Goal: Task Accomplishment & Management: Complete application form

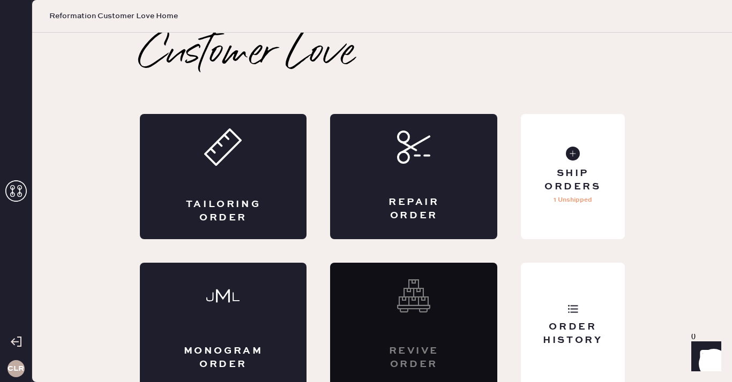
scroll to position [6, 0]
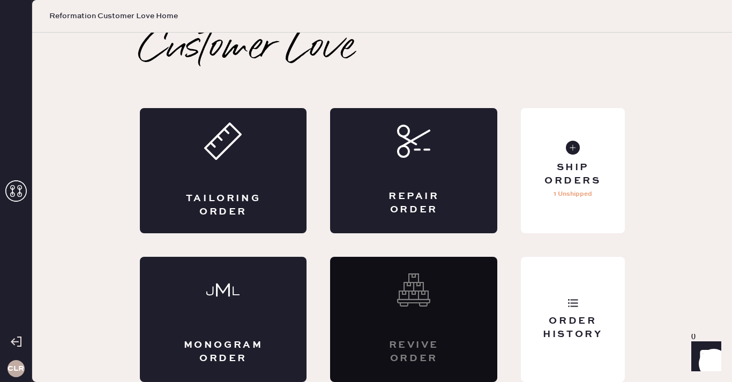
click at [16, 200] on icon at bounding box center [15, 191] width 21 height 21
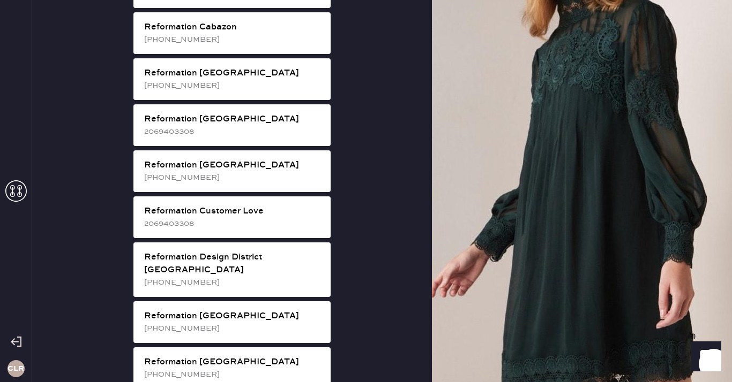
scroll to position [405, 0]
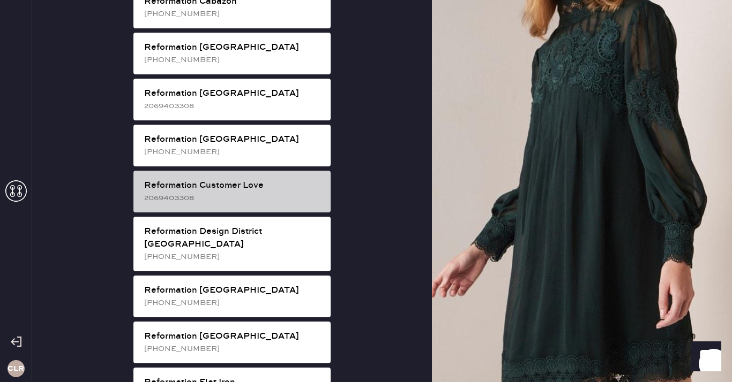
click at [251, 179] on div "Reformation Customer Love" at bounding box center [233, 185] width 178 height 13
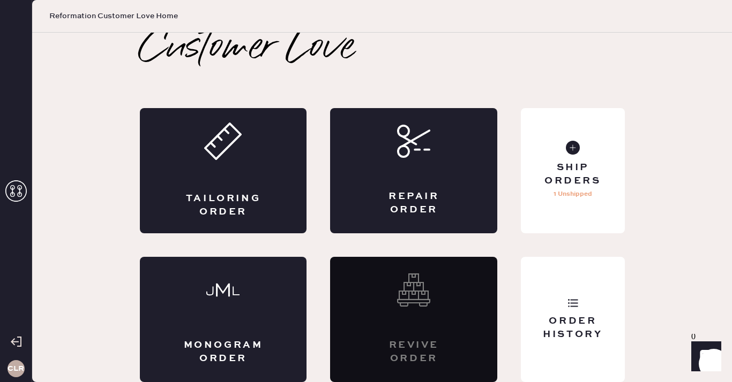
scroll to position [6, 0]
click at [575, 315] on div "Order History" at bounding box center [572, 328] width 86 height 27
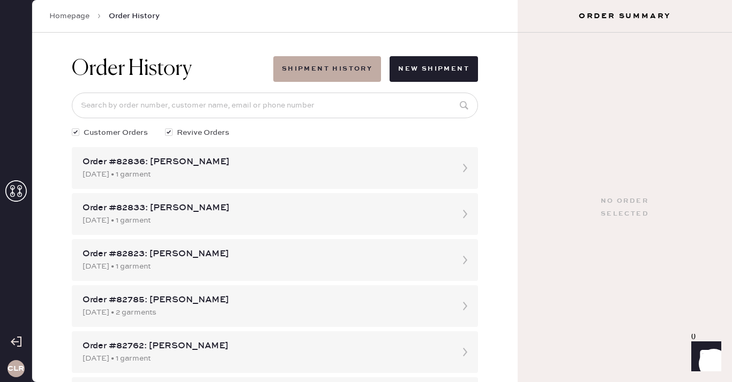
click at [21, 197] on icon at bounding box center [15, 191] width 21 height 21
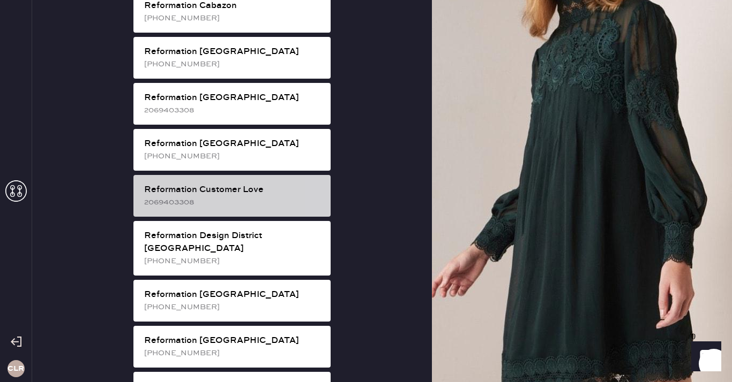
click at [280, 184] on div "Reformation Customer Love" at bounding box center [233, 190] width 178 height 13
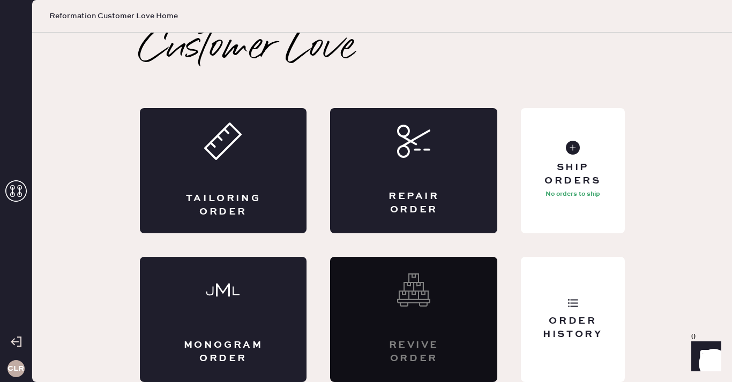
scroll to position [6, 0]
click at [431, 157] on div "Repair Order" at bounding box center [413, 170] width 167 height 125
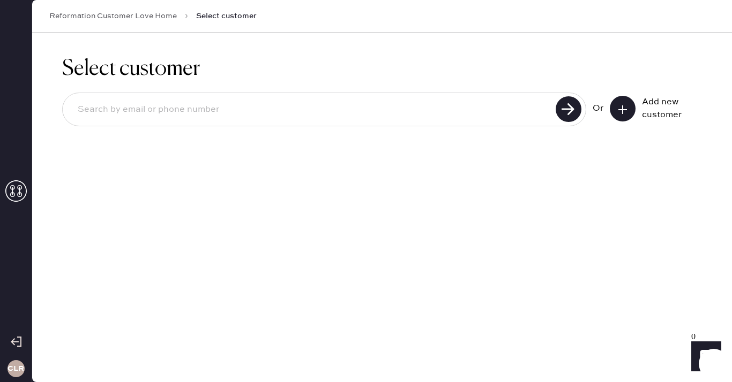
click at [634, 111] on button at bounding box center [623, 109] width 26 height 26
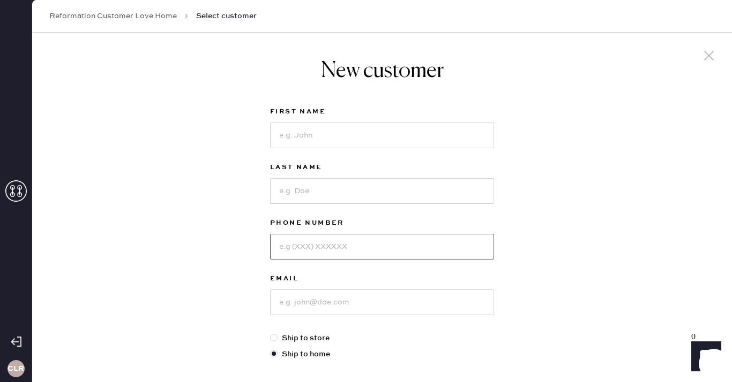
click at [327, 252] on input at bounding box center [382, 247] width 224 height 26
click at [326, 297] on input at bounding box center [382, 303] width 224 height 26
paste input "[EMAIL_ADDRESS][DOMAIN_NAME]"
type input "[EMAIL_ADDRESS][DOMAIN_NAME]"
click at [349, 149] on div "First Name" at bounding box center [382, 134] width 224 height 56
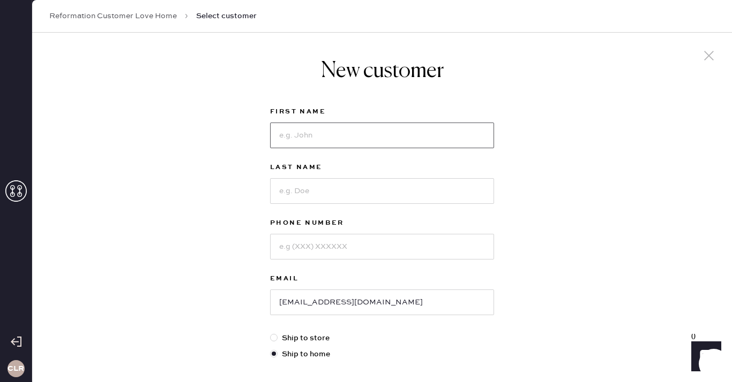
click at [350, 137] on input at bounding box center [382, 136] width 224 height 26
paste input "[PERSON_NAME]"
type input "[PERSON_NAME]"
click at [306, 188] on input at bounding box center [382, 191] width 224 height 26
paste input "Nadav"
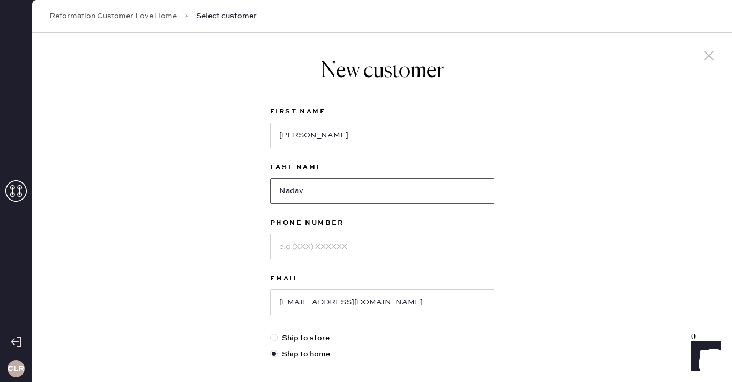
type input "Nadav"
click at [306, 251] on input at bounding box center [382, 247] width 224 height 26
paste input "2155126810"
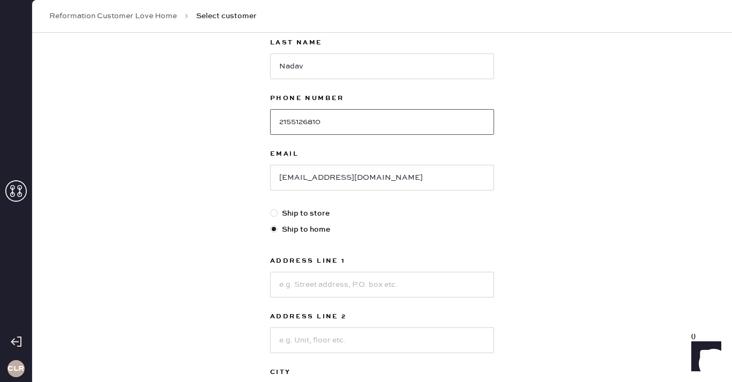
scroll to position [241, 0]
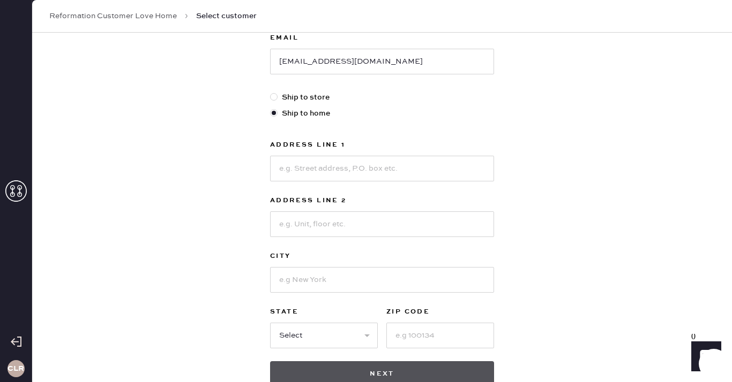
type input "2155126810"
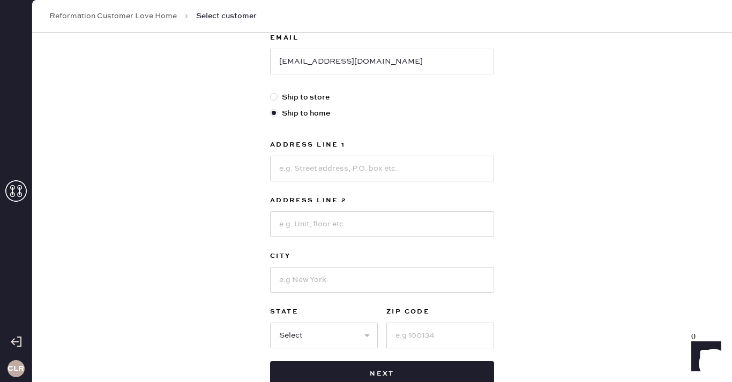
click at [333, 152] on div "Address Line 1" at bounding box center [382, 146] width 224 height 15
click at [326, 171] on input at bounding box center [382, 169] width 224 height 26
paste input "[STREET_ADDRESS][PERSON_NAME]"
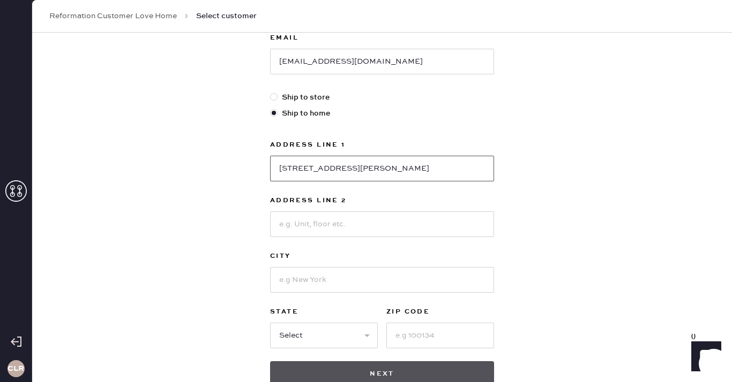
type input "[STREET_ADDRESS][PERSON_NAME]"
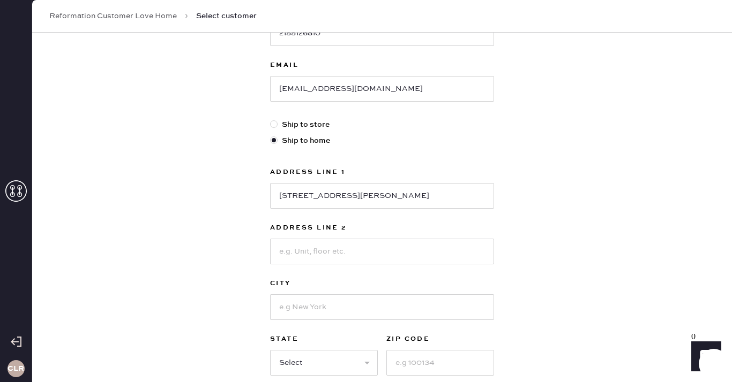
scroll to position [183, 0]
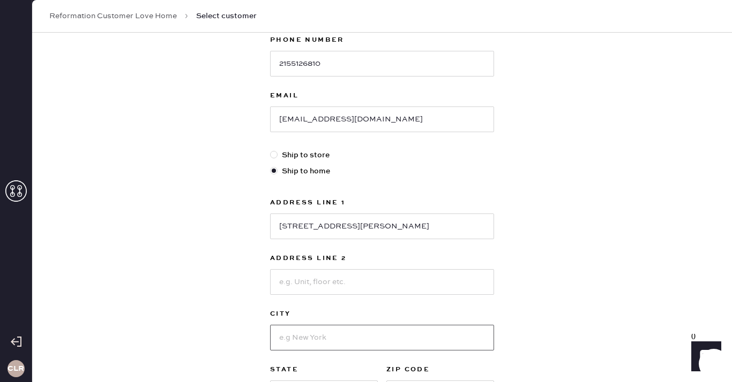
click at [321, 330] on input at bounding box center [382, 338] width 224 height 26
paste input "[GEOGRAPHIC_DATA]"
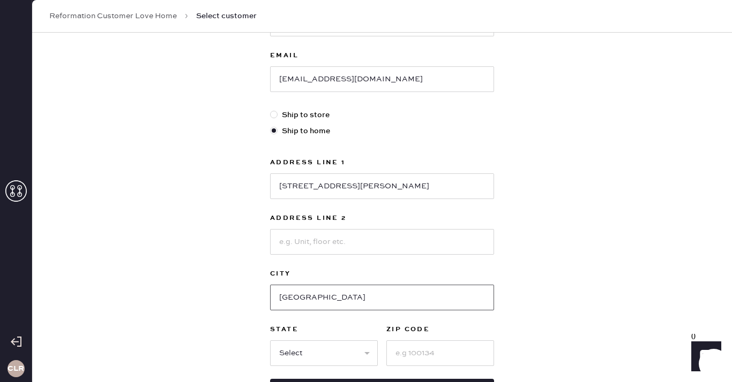
scroll to position [312, 0]
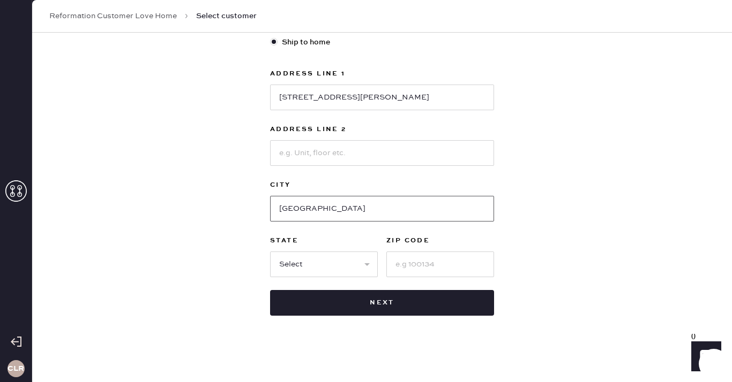
type input "[GEOGRAPHIC_DATA]"
click at [310, 276] on select "Select AK AL AR AZ CA CO CT [GEOGRAPHIC_DATA] DE FL [GEOGRAPHIC_DATA] HI [GEOGR…" at bounding box center [324, 265] width 108 height 26
select select "PA"
click at [270, 252] on select "Select AK AL AR AZ CA CO CT [GEOGRAPHIC_DATA] DE FL [GEOGRAPHIC_DATA] HI [GEOGR…" at bounding box center [324, 265] width 108 height 26
click at [419, 275] on input at bounding box center [440, 265] width 108 height 26
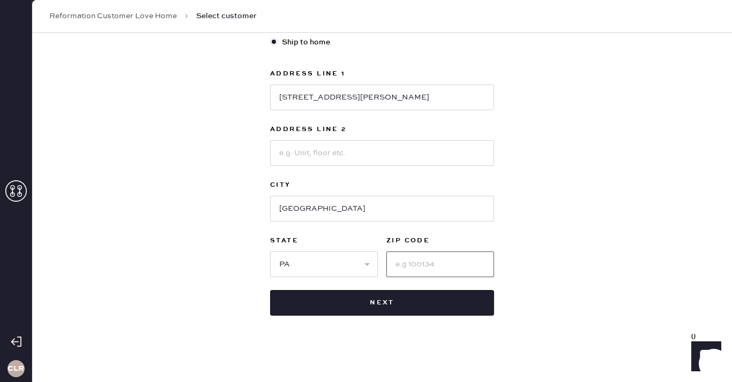
click at [419, 275] on input at bounding box center [440, 265] width 108 height 26
paste input "18015"
type input "18015"
click at [562, 224] on div "New customer First Name [PERSON_NAME] Last Name Nadav Phone Number [PHONE_NUMBE…" at bounding box center [382, 52] width 700 height 664
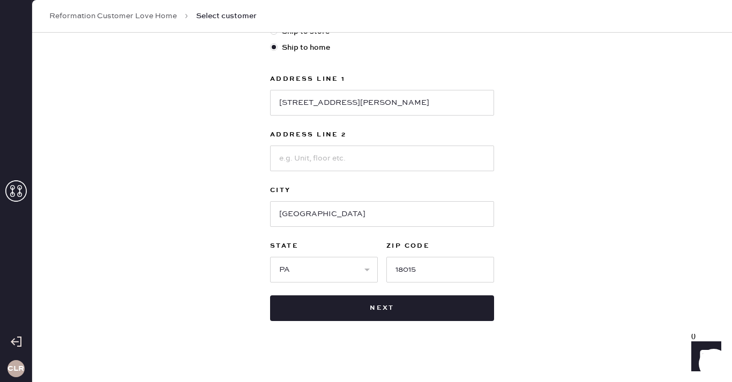
scroll to position [314, 0]
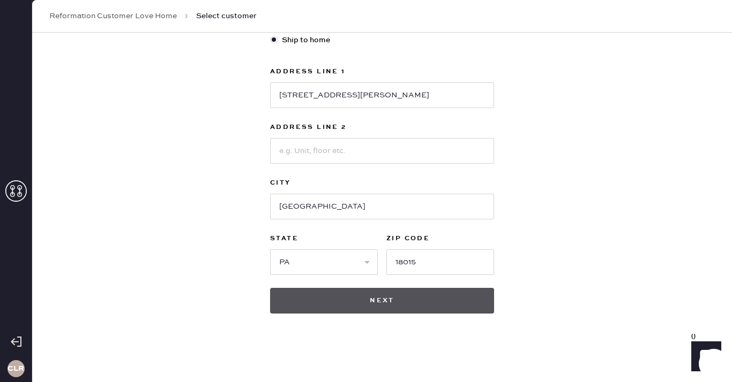
click at [409, 303] on button "Next" at bounding box center [382, 301] width 224 height 26
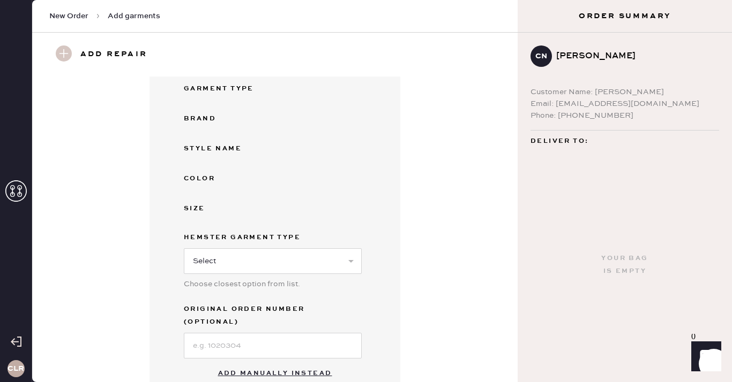
scroll to position [169, 0]
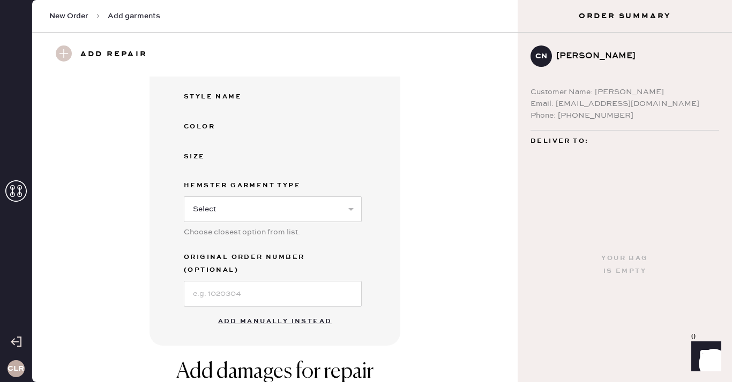
click at [270, 311] on button "Add manually instead" at bounding box center [275, 321] width 127 height 21
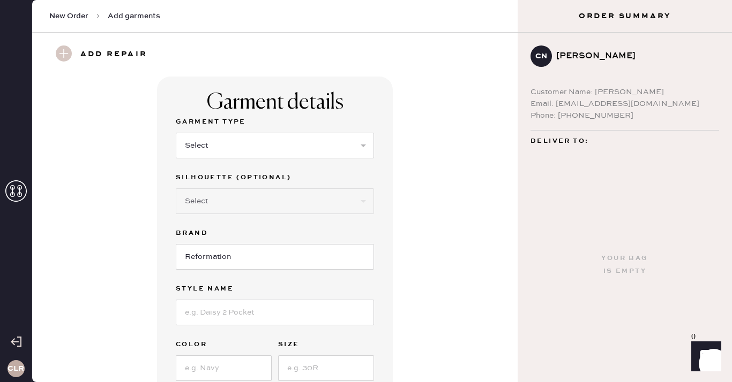
scroll to position [28, 0]
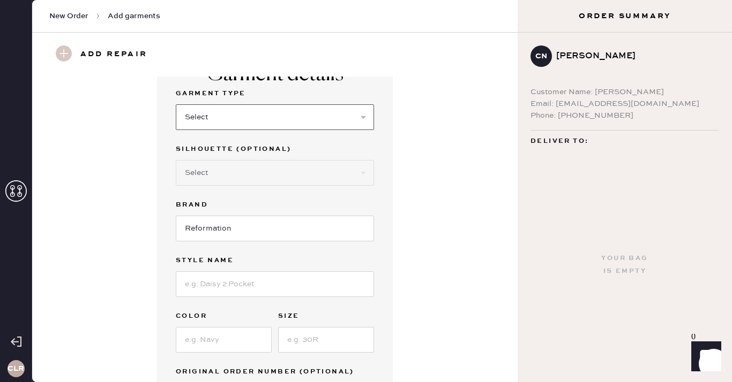
click at [247, 114] on select "Select Basic Skirt Jeans Leggings Pants Shorts Basic Sleeved Dress Basic Sleeve…" at bounding box center [275, 117] width 198 height 26
select select "31"
click at [176, 104] on select "Select Basic Skirt Jeans Leggings Pants Shorts Basic Sleeved Dress Basic Sleeve…" at bounding box center [275, 117] width 198 height 26
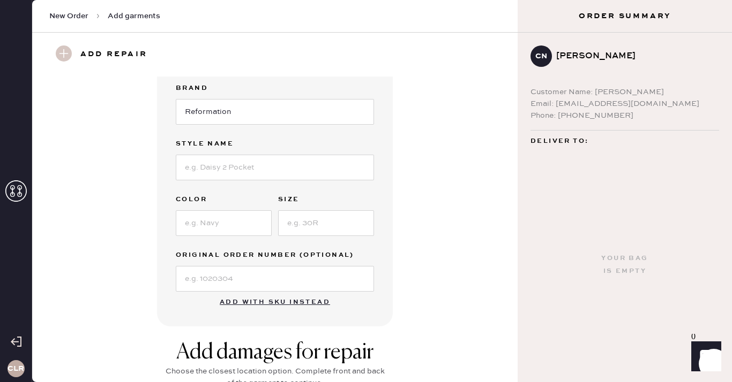
scroll to position [119, 0]
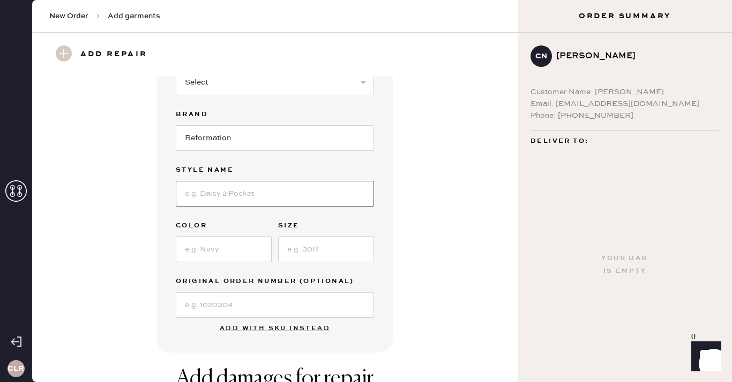
click at [255, 196] on input at bounding box center [275, 194] width 198 height 26
paste input "June Low Rise Linen Short"
type input "June Low Rise Linen Short"
click at [244, 244] on input at bounding box center [224, 250] width 96 height 26
paste input "White"
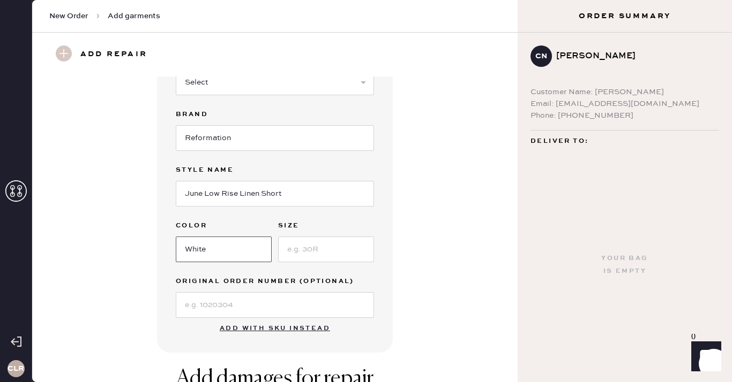
type input "White"
click at [333, 251] on input at bounding box center [326, 250] width 96 height 26
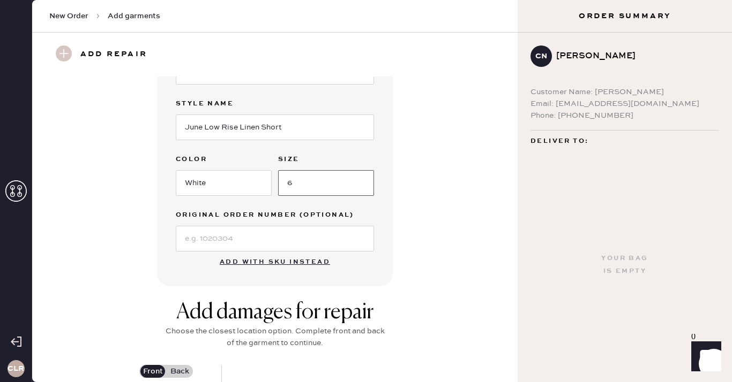
type input "6"
click at [268, 230] on input at bounding box center [275, 239] width 198 height 26
paste input "S27834808"
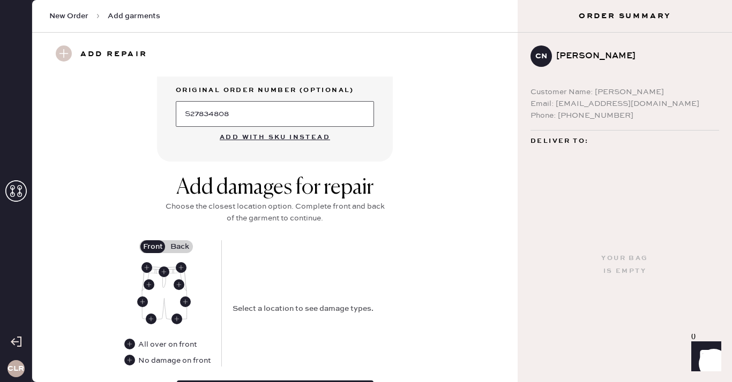
scroll to position [340, 0]
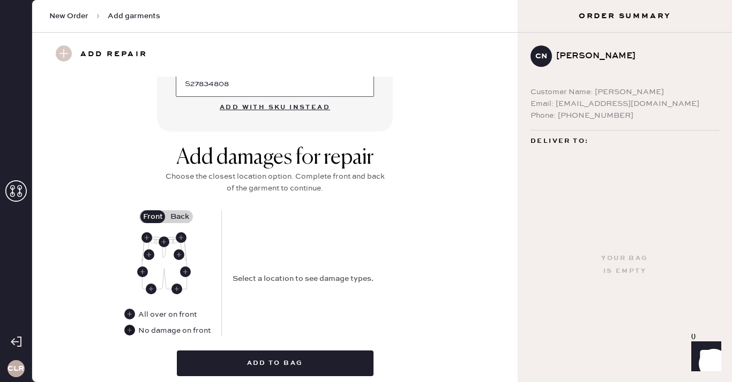
type input "S27834808"
click at [127, 331] on use at bounding box center [129, 330] width 11 height 11
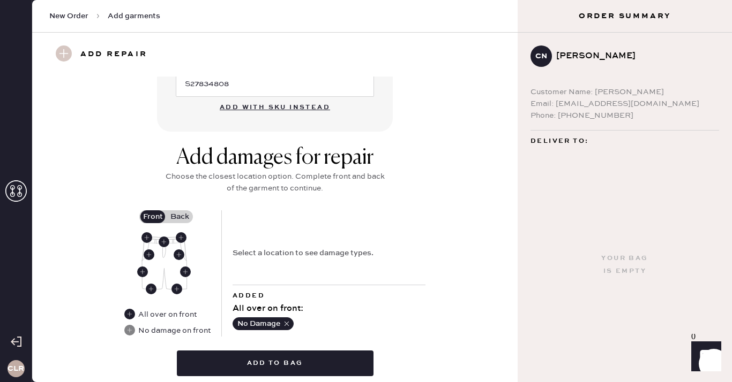
click at [181, 219] on label "Back" at bounding box center [179, 217] width 27 height 13
click at [179, 217] on input "Back" at bounding box center [179, 217] width 0 height 0
click at [165, 242] on use at bounding box center [164, 242] width 11 height 11
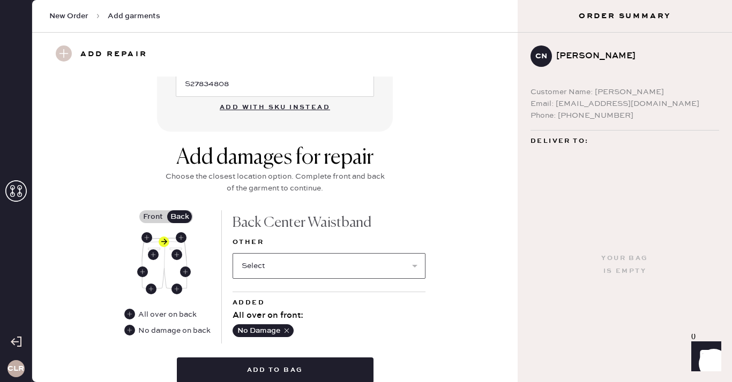
click at [291, 264] on select "Select Broken / Ripped Hem Broken Beads Broken Belt Loop Broken Button Broken E…" at bounding box center [328, 266] width 193 height 26
select select "1322"
click at [232, 253] on select "Select Broken / Ripped Hem Broken Beads Broken Belt Loop Broken Button Broken E…" at bounding box center [328, 266] width 193 height 26
select select
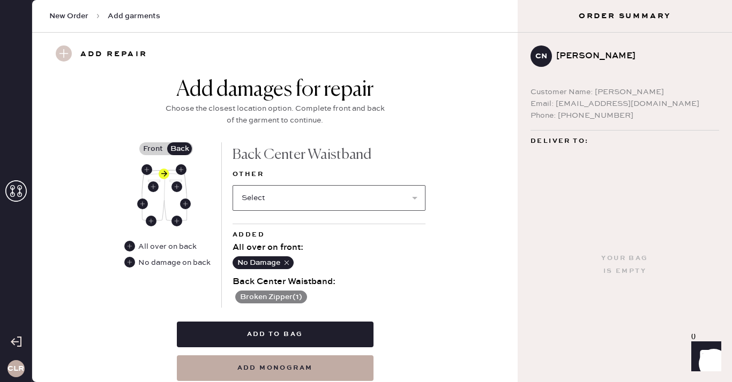
scroll to position [446, 0]
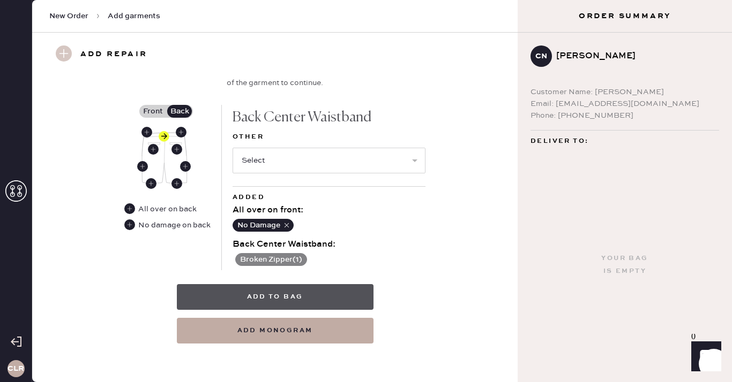
click at [273, 303] on button "Add to bag" at bounding box center [275, 297] width 197 height 26
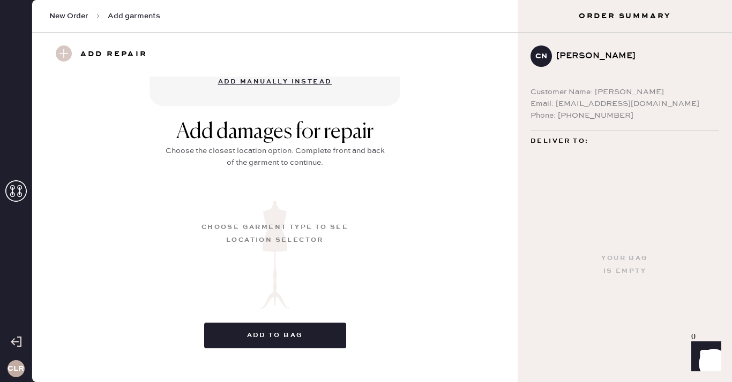
scroll to position [145, 0]
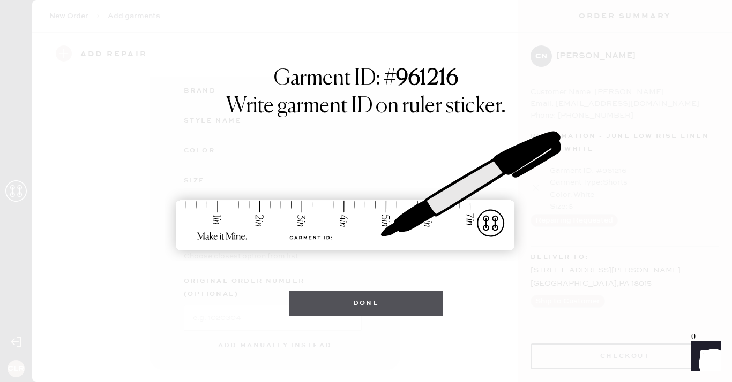
click at [372, 299] on button "Done" at bounding box center [366, 304] width 155 height 26
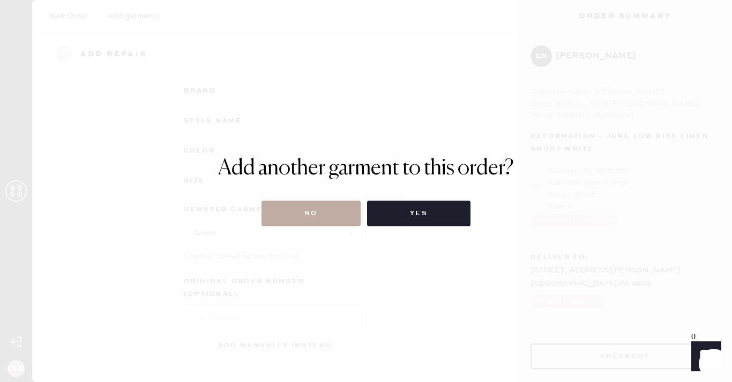
click at [329, 219] on button "No" at bounding box center [310, 214] width 99 height 26
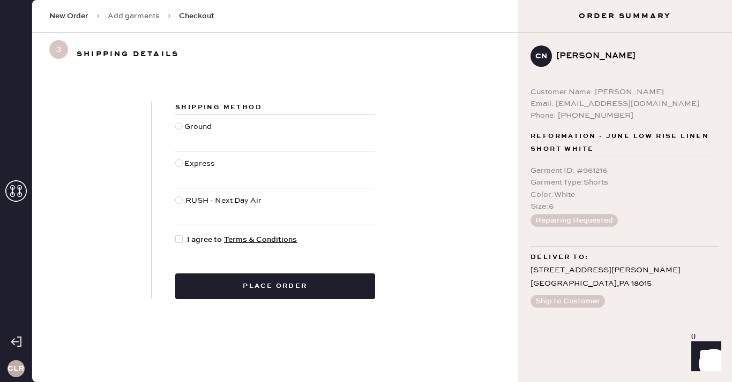
click at [187, 240] on span "I agree to Terms & Conditions" at bounding box center [242, 240] width 110 height 12
click at [176, 235] on input "I agree to Terms & Conditions" at bounding box center [175, 234] width 1 height 1
checkbox input "true"
click at [178, 127] on div at bounding box center [178, 126] width 7 height 7
click at [176, 122] on input "Ground" at bounding box center [175, 121] width 1 height 1
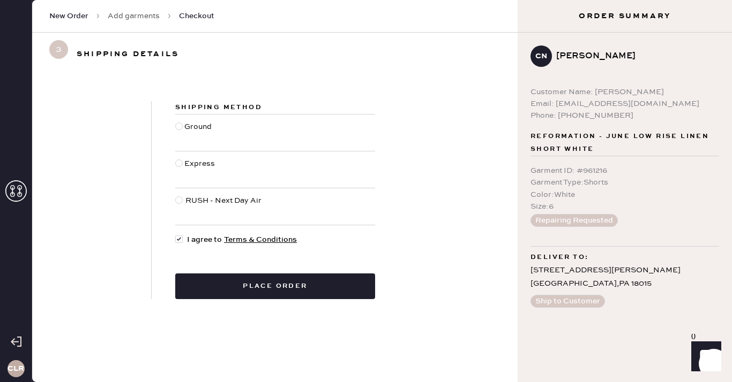
radio input "true"
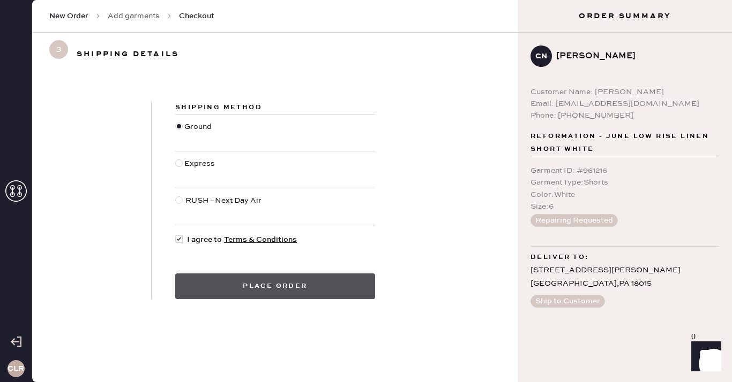
click at [309, 285] on button "Place order" at bounding box center [275, 287] width 200 height 26
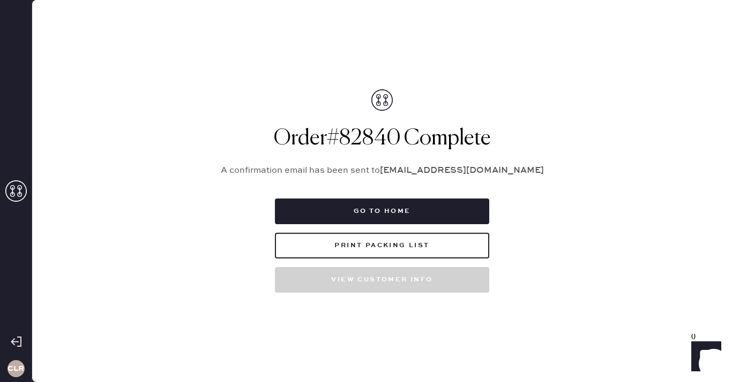
click at [381, 141] on h1 "Order # 82840 Complete" at bounding box center [382, 139] width 348 height 26
copy h1 "82840"
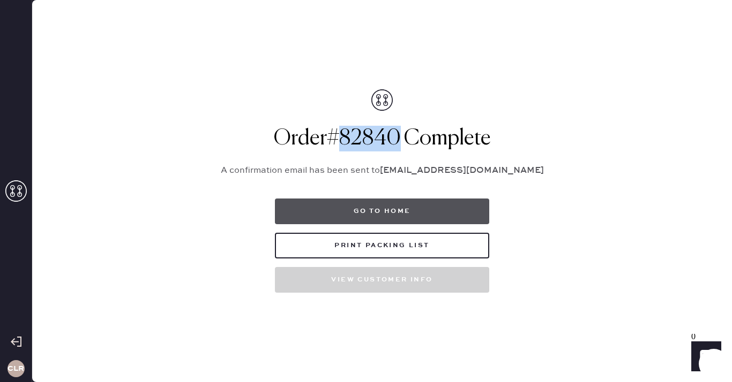
click at [389, 208] on button "Go to home" at bounding box center [382, 212] width 214 height 26
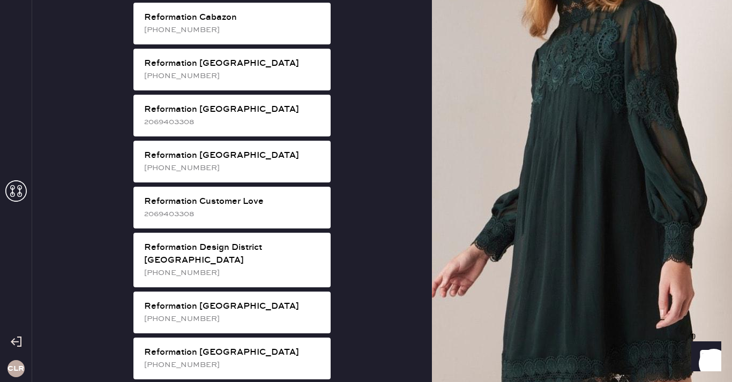
scroll to position [392, 0]
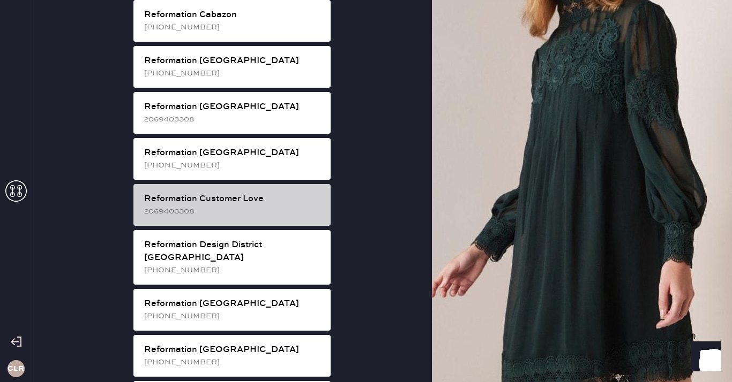
click at [272, 193] on div "Reformation Customer Love" at bounding box center [233, 199] width 178 height 13
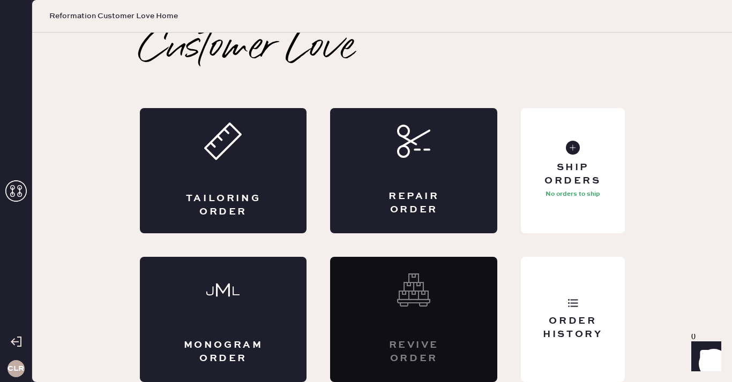
scroll to position [6, 0]
click at [599, 152] on div "Ship Orders 1 Unshipped" at bounding box center [572, 170] width 103 height 125
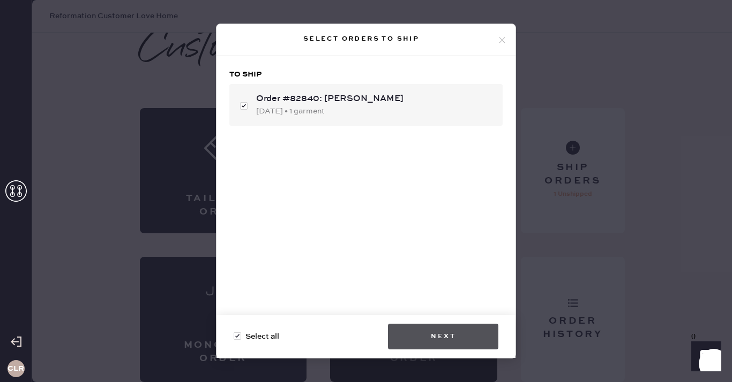
click at [453, 330] on button "Next" at bounding box center [443, 337] width 110 height 26
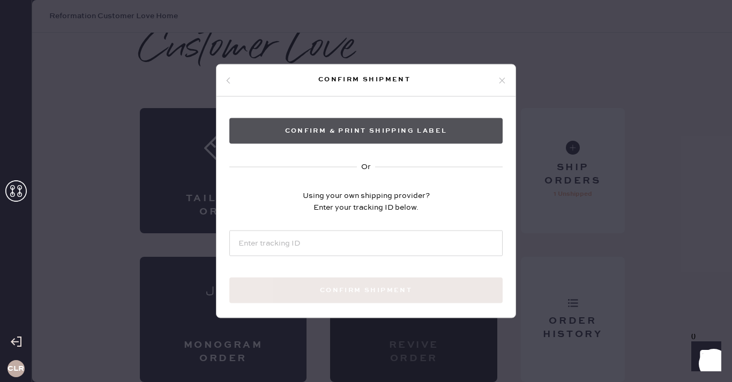
click at [372, 131] on button "Confirm & Print shipping label" at bounding box center [365, 131] width 273 height 26
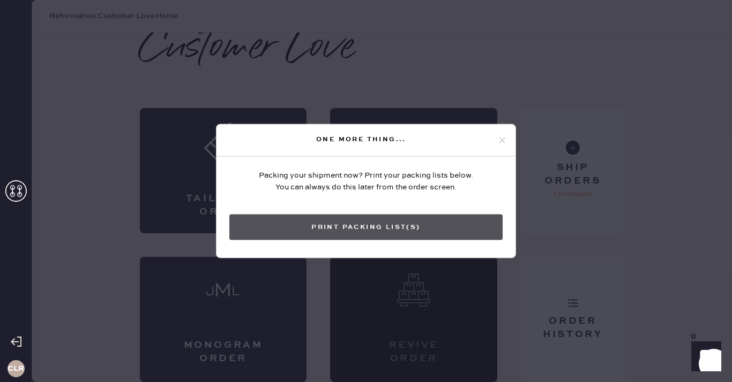
click at [366, 227] on button "Print Packing List(s)" at bounding box center [365, 228] width 273 height 26
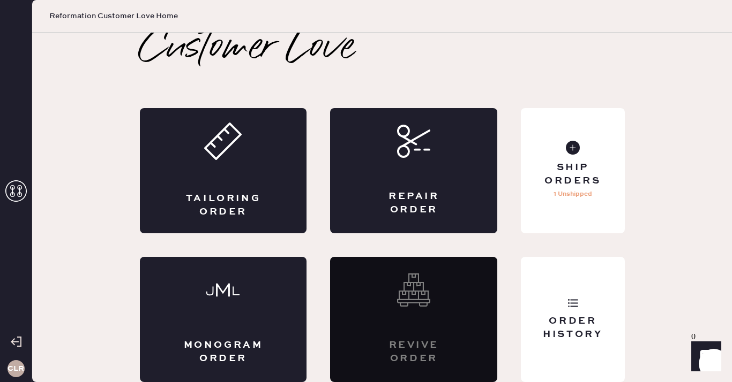
scroll to position [0, 0]
click at [16, 196] on icon at bounding box center [15, 191] width 21 height 21
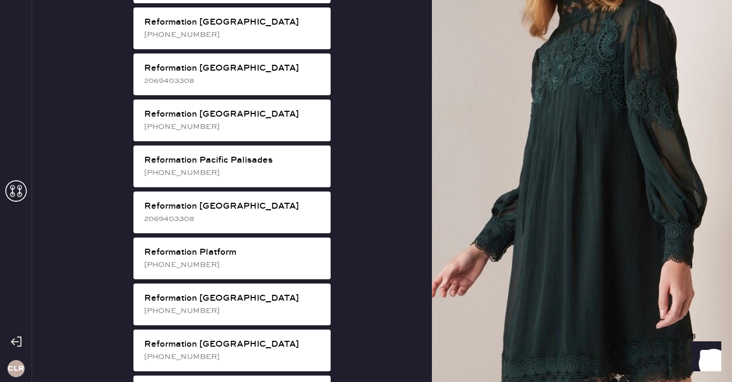
scroll to position [1381, 0]
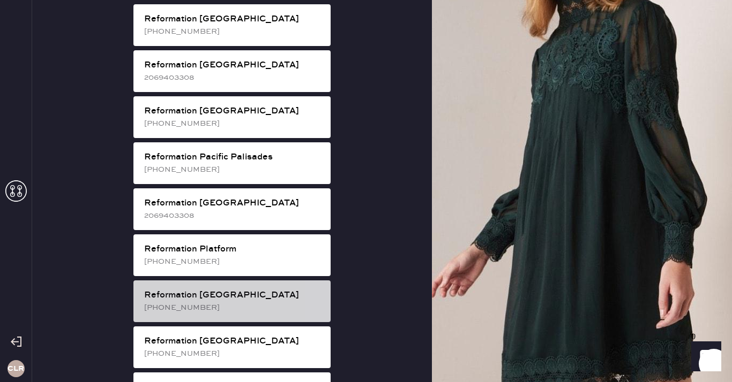
click at [243, 289] on div "Reformation [GEOGRAPHIC_DATA]" at bounding box center [233, 295] width 178 height 13
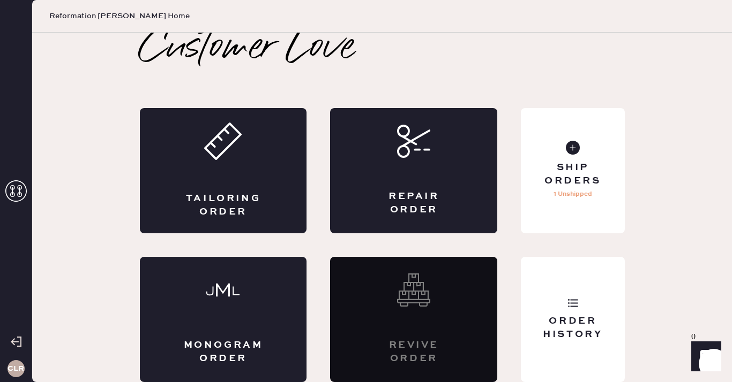
scroll to position [6, 0]
click at [555, 304] on div "Order History" at bounding box center [572, 319] width 103 height 125
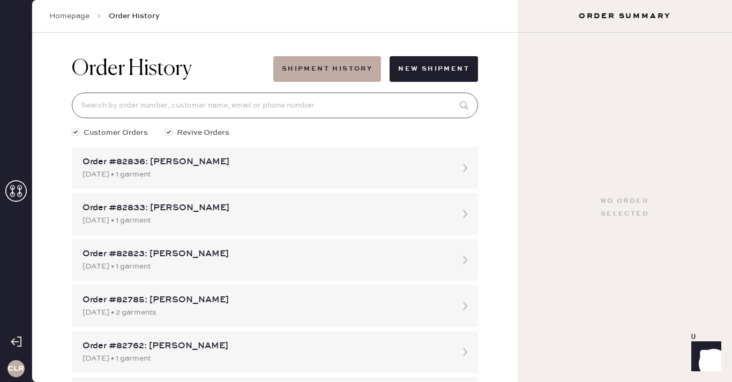
click at [324, 104] on input at bounding box center [275, 106] width 406 height 26
paste input "81547"
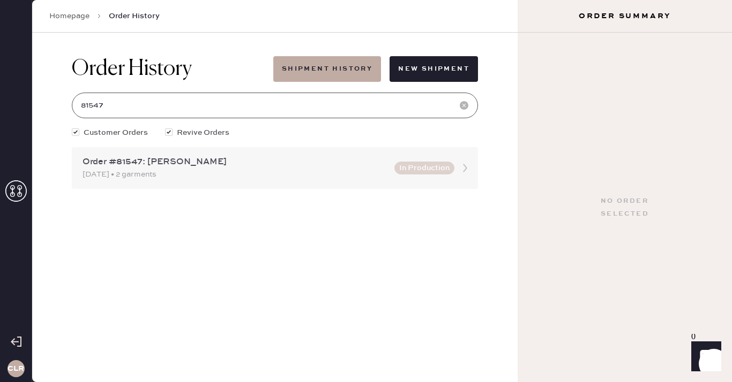
type input "81547"
click at [256, 156] on div "Order #81547: [PERSON_NAME]" at bounding box center [234, 162] width 305 height 13
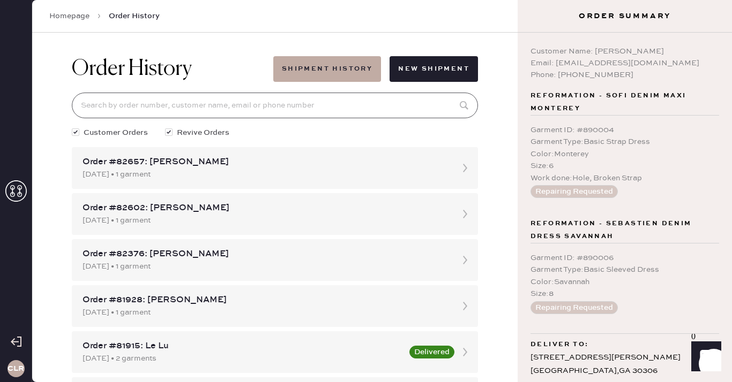
click at [265, 108] on input at bounding box center [275, 106] width 406 height 26
paste input "81547"
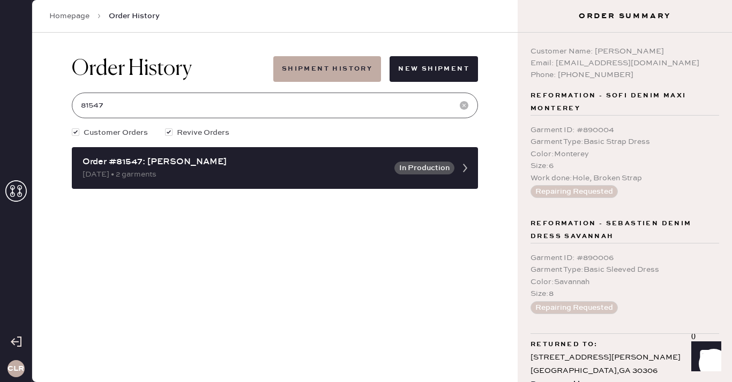
type input "81547"
